Goal: Transaction & Acquisition: Purchase product/service

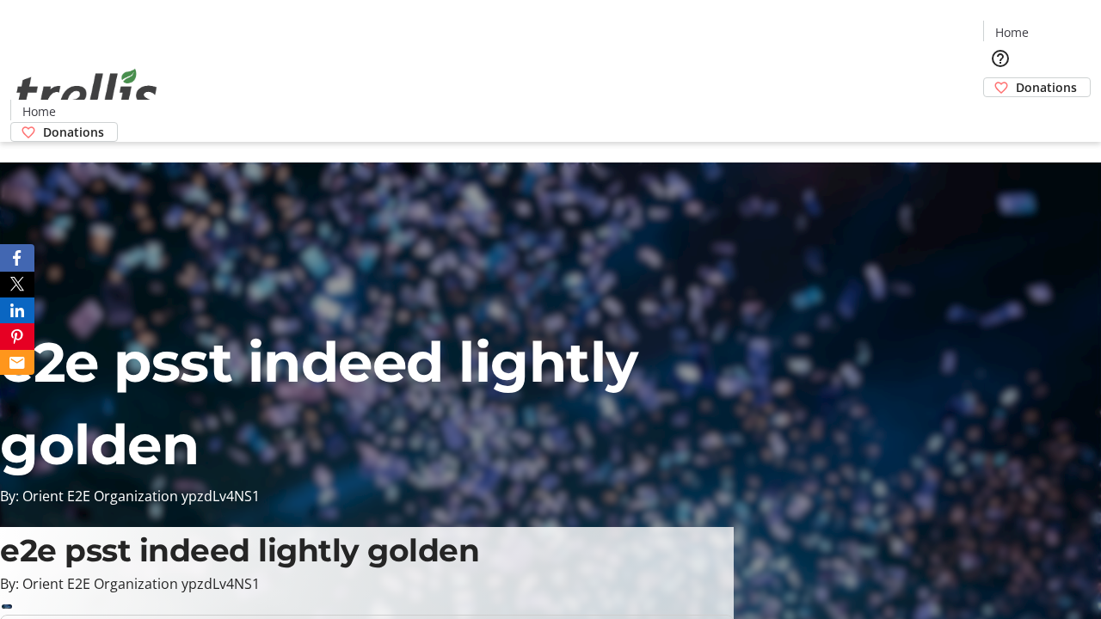
click at [1015, 78] on span "Donations" at bounding box center [1045, 87] width 61 height 18
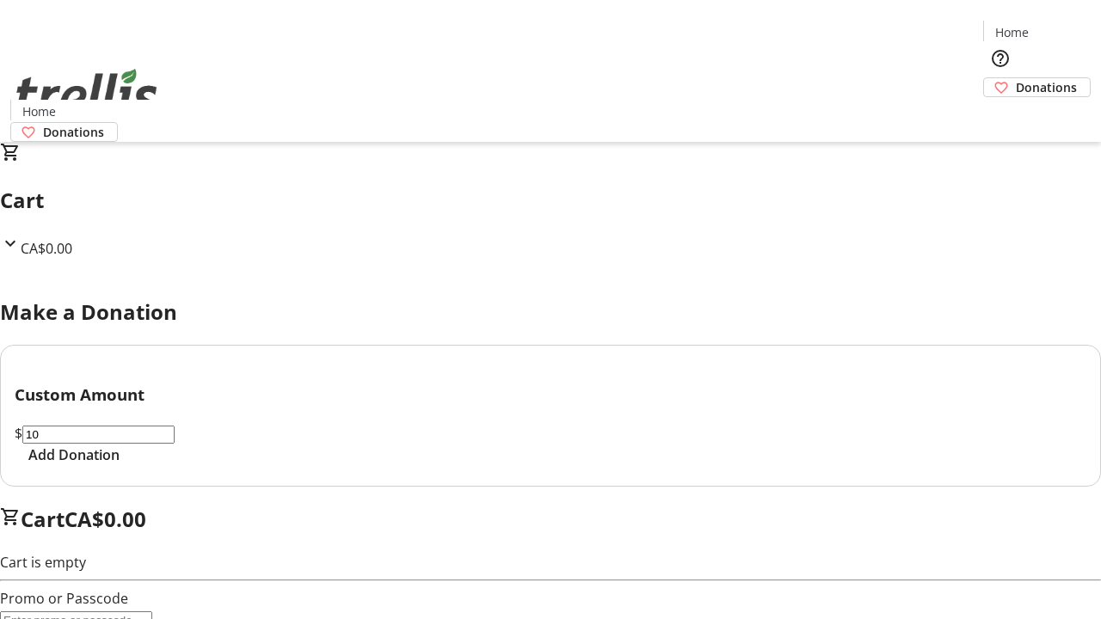
click at [120, 465] on span "Add Donation" at bounding box center [73, 455] width 91 height 21
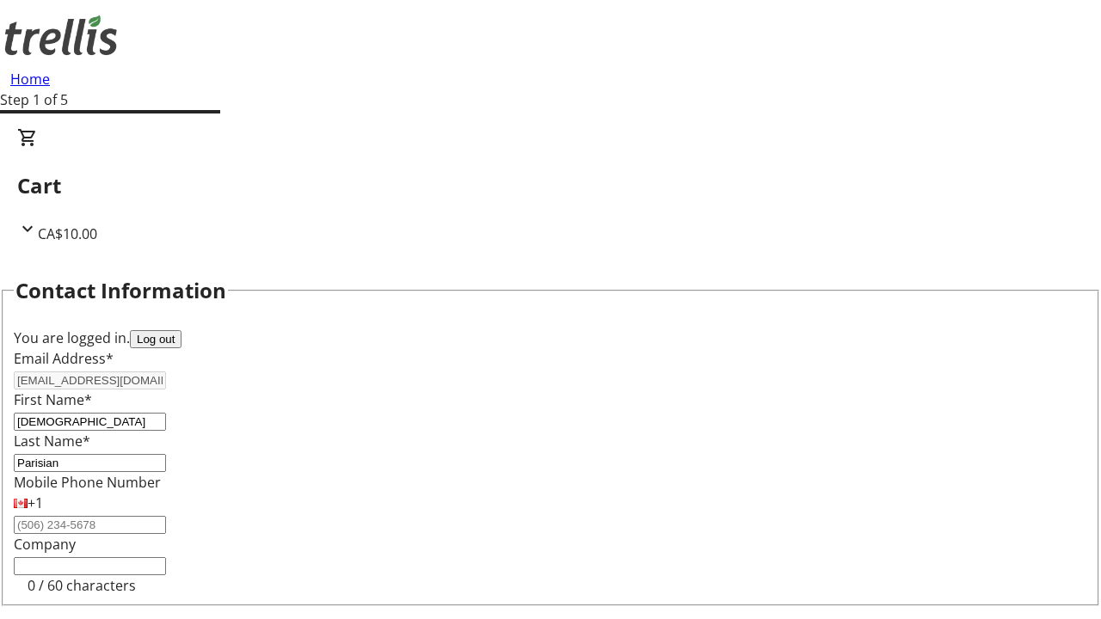
select select "BC"
select select "CA"
